Goal: Transaction & Acquisition: Purchase product/service

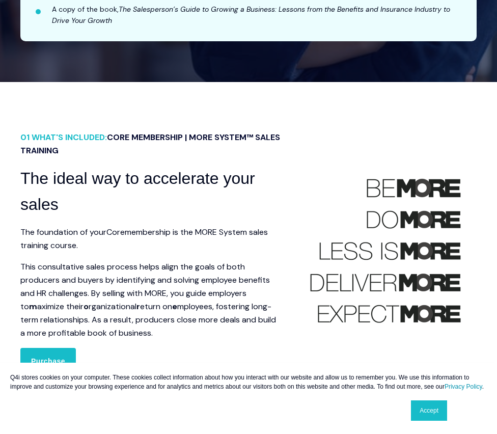
scroll to position [543, 0]
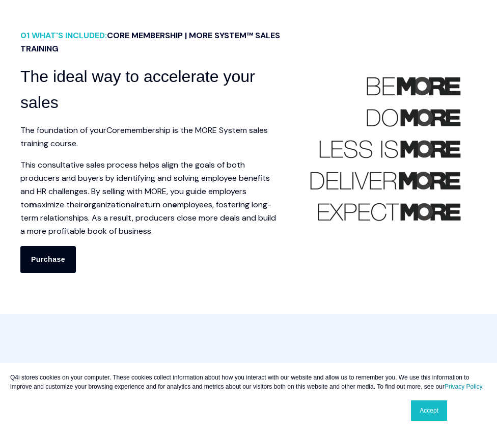
click at [58, 262] on link "Purchase" at bounding box center [47, 259] width 55 height 26
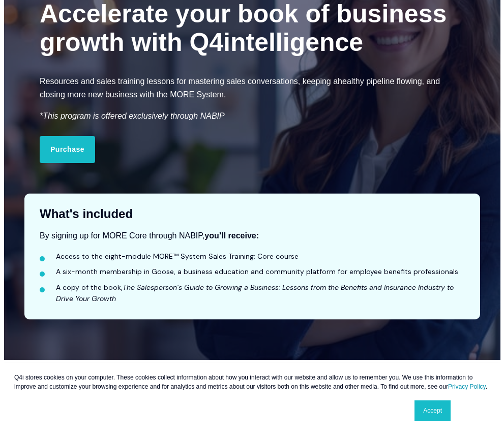
scroll to position [0, 0]
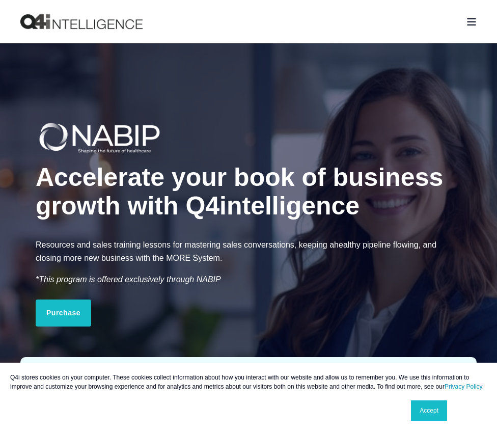
click at [466, 21] on div "Open Burger Menu" at bounding box center [471, 21] width 10 height 7
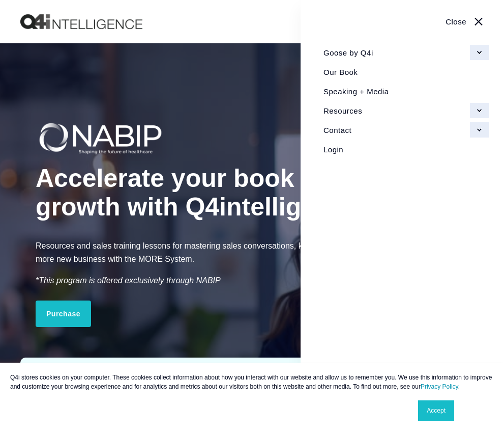
click at [344, 73] on link "Our Book" at bounding box center [402, 71] width 173 height 19
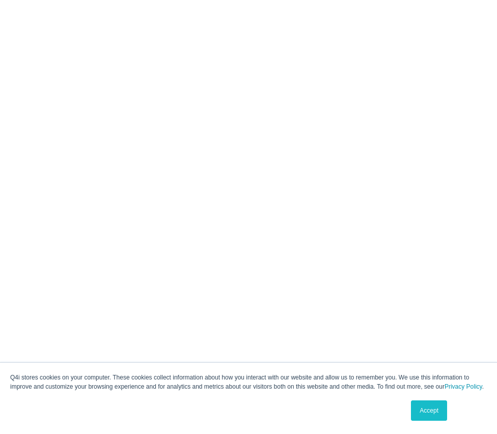
click at [428, 411] on link "Accept" at bounding box center [429, 410] width 36 height 20
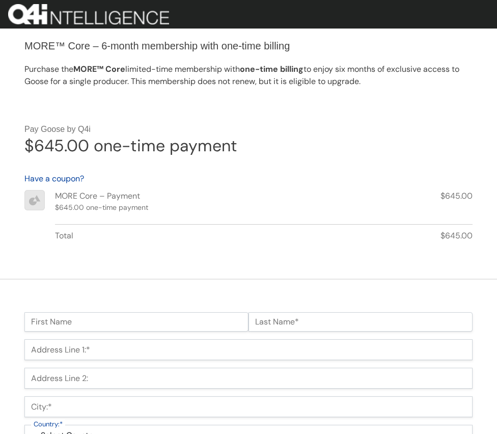
click at [55, 12] on img at bounding box center [88, 14] width 161 height 20
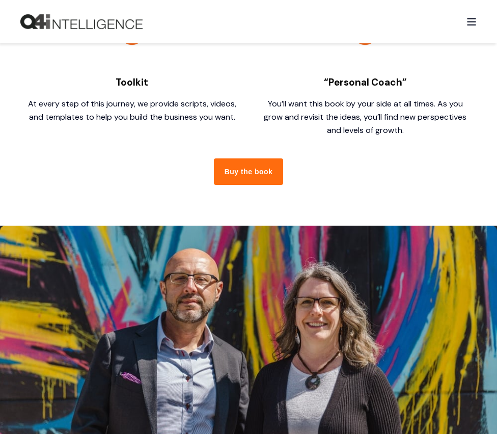
scroll to position [1628, 0]
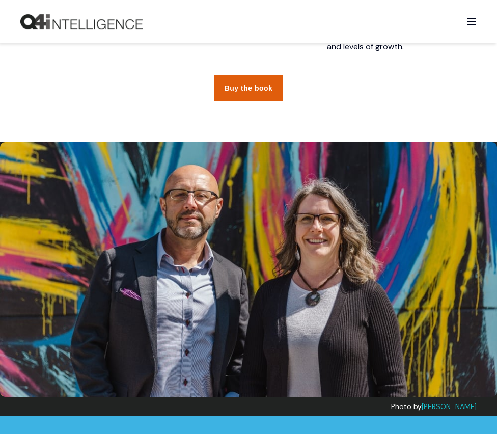
click at [248, 75] on link "Buy the book" at bounding box center [249, 88] width 70 height 26
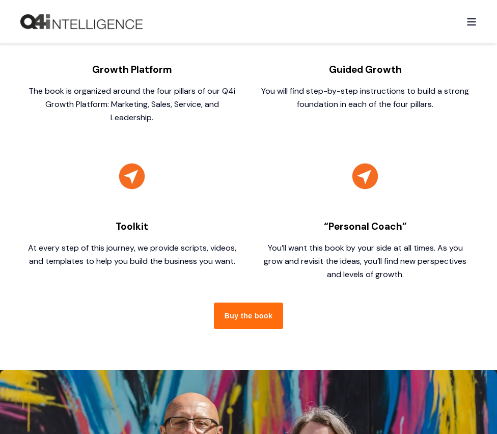
scroll to position [1289, 0]
